Goal: Task Accomplishment & Management: Complete application form

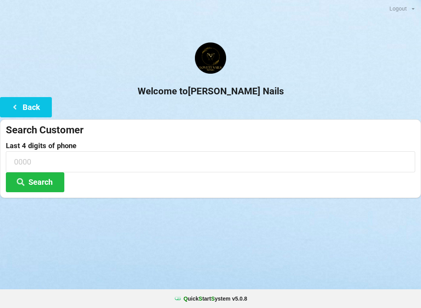
click at [7, 100] on button "Back" at bounding box center [26, 107] width 52 height 20
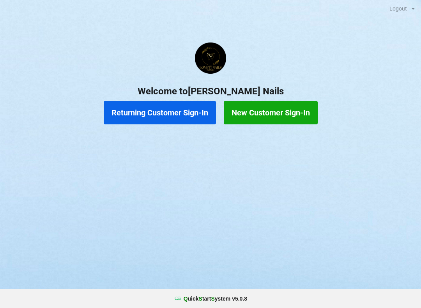
click at [155, 109] on button "Returning Customer Sign-In" at bounding box center [160, 112] width 112 height 23
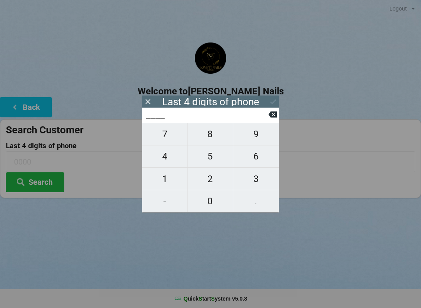
click at [170, 142] on span "7" at bounding box center [164, 134] width 45 height 16
type input "7___"
click at [260, 159] on span "6" at bounding box center [256, 156] width 46 height 16
type input "76__"
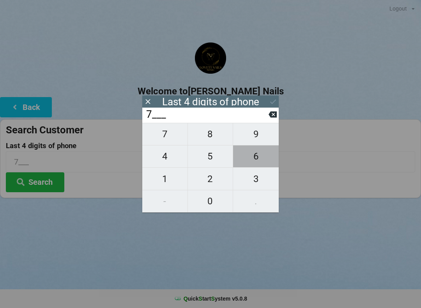
type input "76__"
click at [220, 140] on span "8" at bounding box center [210, 134] width 45 height 16
type input "768_"
click at [260, 182] on span "3" at bounding box center [256, 179] width 46 height 16
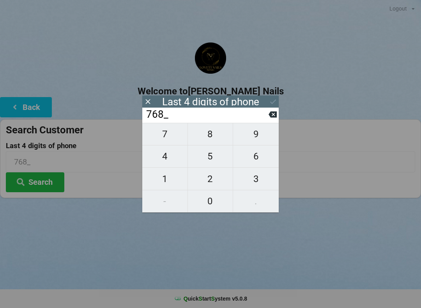
type input "7683"
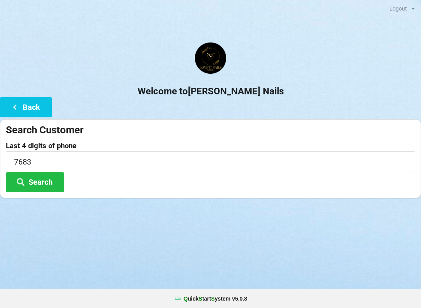
click at [261, 94] on h2 "Welcome to [PERSON_NAME] Nails" at bounding box center [210, 91] width 421 height 12
click at [36, 178] on button "Search" at bounding box center [35, 183] width 59 height 20
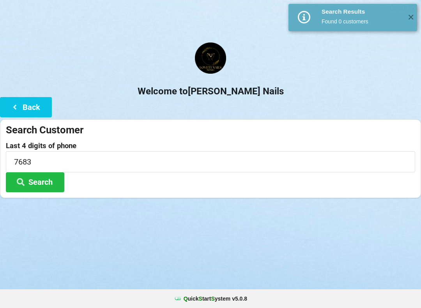
click at [25, 180] on icon at bounding box center [20, 181] width 9 height 7
click at [14, 103] on icon at bounding box center [14, 106] width 9 height 7
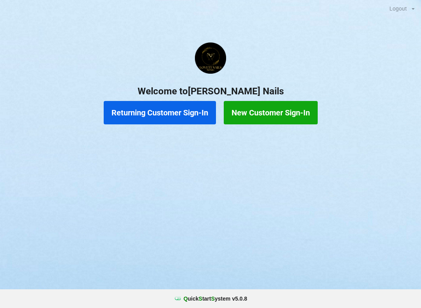
click at [255, 112] on button "New Customer Sign-In" at bounding box center [271, 112] width 94 height 23
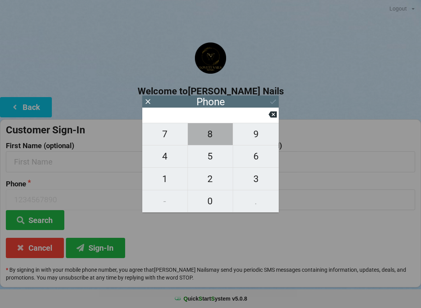
click at [211, 139] on span "8" at bounding box center [210, 134] width 45 height 16
type input "8"
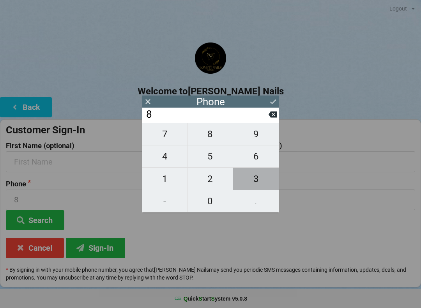
click at [263, 186] on span "3" at bounding box center [256, 179] width 46 height 16
type input "83"
click at [214, 183] on span "2" at bounding box center [210, 179] width 45 height 16
type input "832"
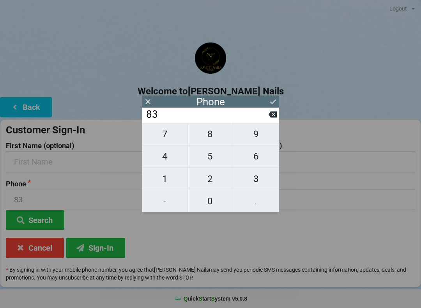
type input "832"
click at [260, 164] on span "6" at bounding box center [256, 156] width 46 height 16
type input "8326"
click at [212, 163] on span "5" at bounding box center [210, 156] width 45 height 16
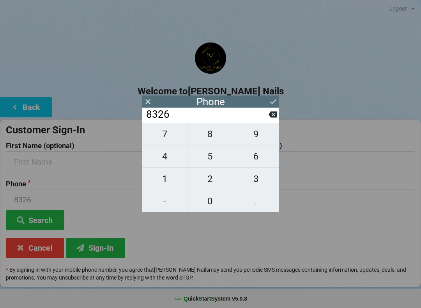
type input "83265"
click at [212, 180] on span "2" at bounding box center [210, 179] width 45 height 16
type input "832652"
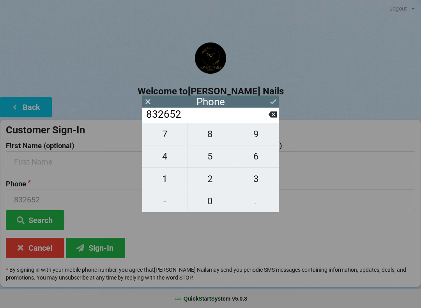
click at [167, 137] on span "7" at bounding box center [164, 134] width 45 height 16
type input "8326527"
click at [260, 160] on span "6" at bounding box center [256, 156] width 46 height 16
type input "83265276"
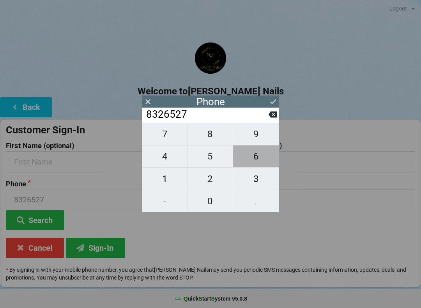
type input "83265276"
click at [217, 140] on span "8" at bounding box center [210, 134] width 45 height 16
type input "832652768"
click at [259, 182] on span "3" at bounding box center [256, 179] width 46 height 16
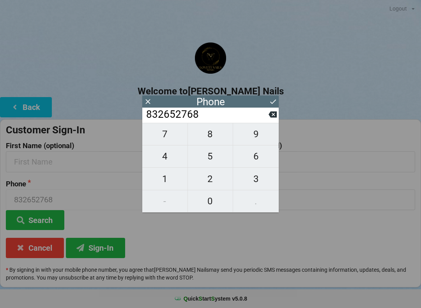
type input "8326527683"
click at [264, 96] on div "Phone" at bounding box center [210, 102] width 137 height 12
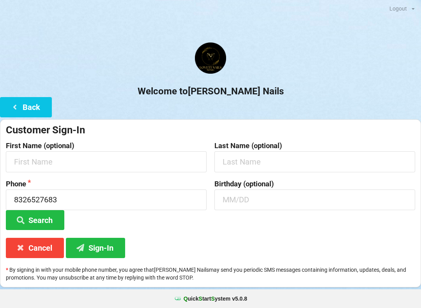
click at [275, 94] on h2 "Welcome to [PERSON_NAME] Nails" at bounding box center [210, 91] width 421 height 12
click at [103, 167] on input "text" at bounding box center [106, 161] width 201 height 21
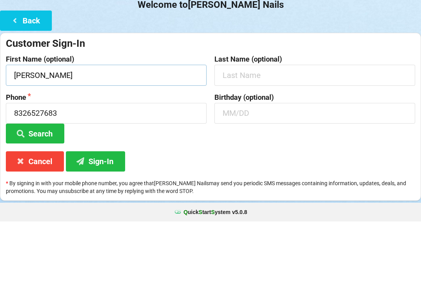
type input "[PERSON_NAME]"
click at [313, 151] on input "text" at bounding box center [315, 161] width 201 height 21
type input "Gayed"
click at [237, 190] on input "text" at bounding box center [315, 200] width 201 height 21
type input "12/07"
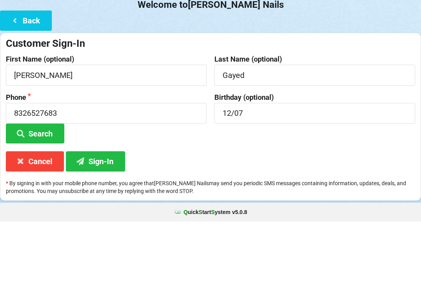
click at [32, 210] on button "Search" at bounding box center [35, 220] width 59 height 20
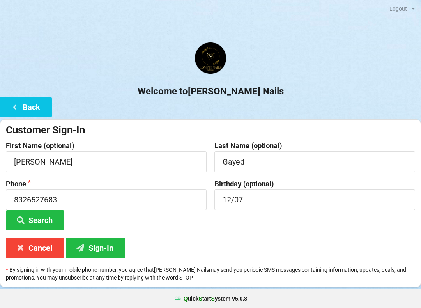
click at [93, 247] on button "Sign-In" at bounding box center [95, 248] width 59 height 20
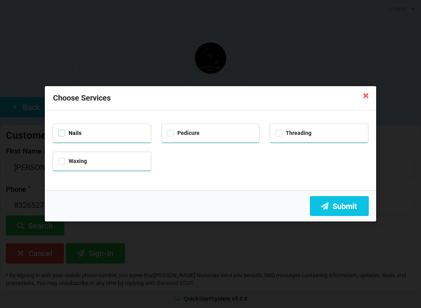
click at [59, 130] on label "Nails" at bounding box center [70, 133] width 23 height 7
checkbox input "true"
click at [356, 214] on button "Submit" at bounding box center [339, 206] width 59 height 20
click at [345, 206] on button "Submit" at bounding box center [339, 206] width 59 height 20
